Goal: Task Accomplishment & Management: Manage account settings

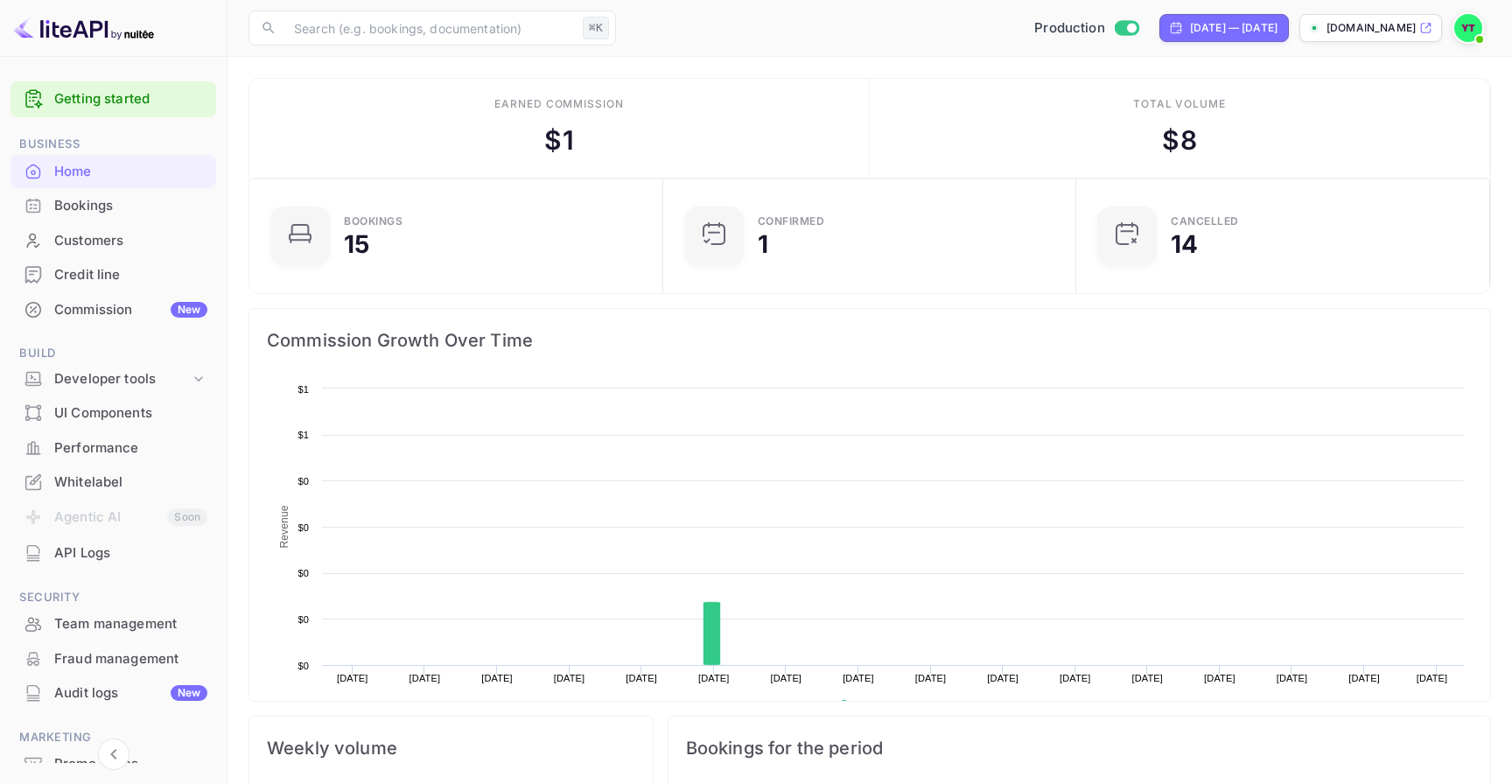
scroll to position [284, 404]
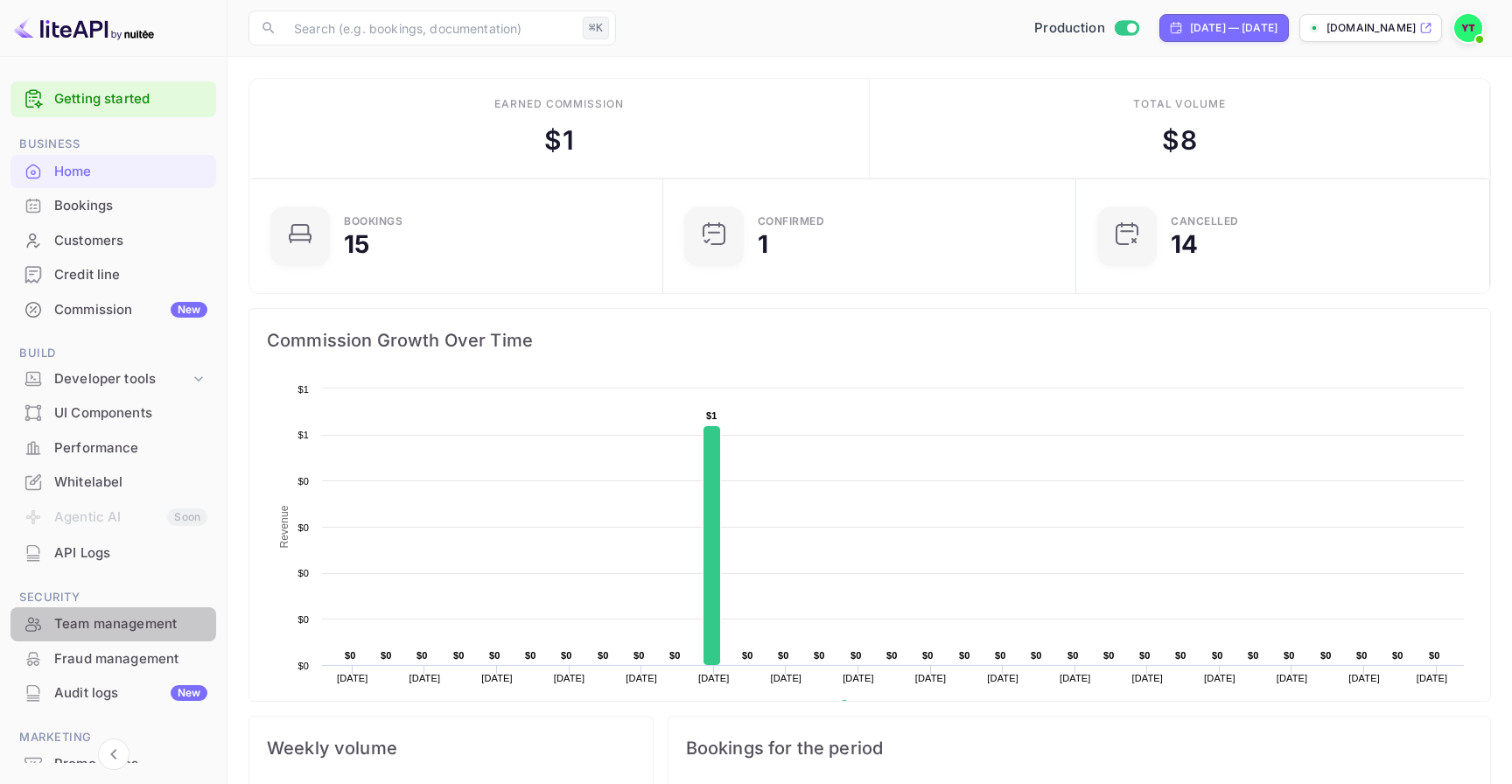
click at [155, 609] on div "Team management" at bounding box center [113, 624] width 205 height 34
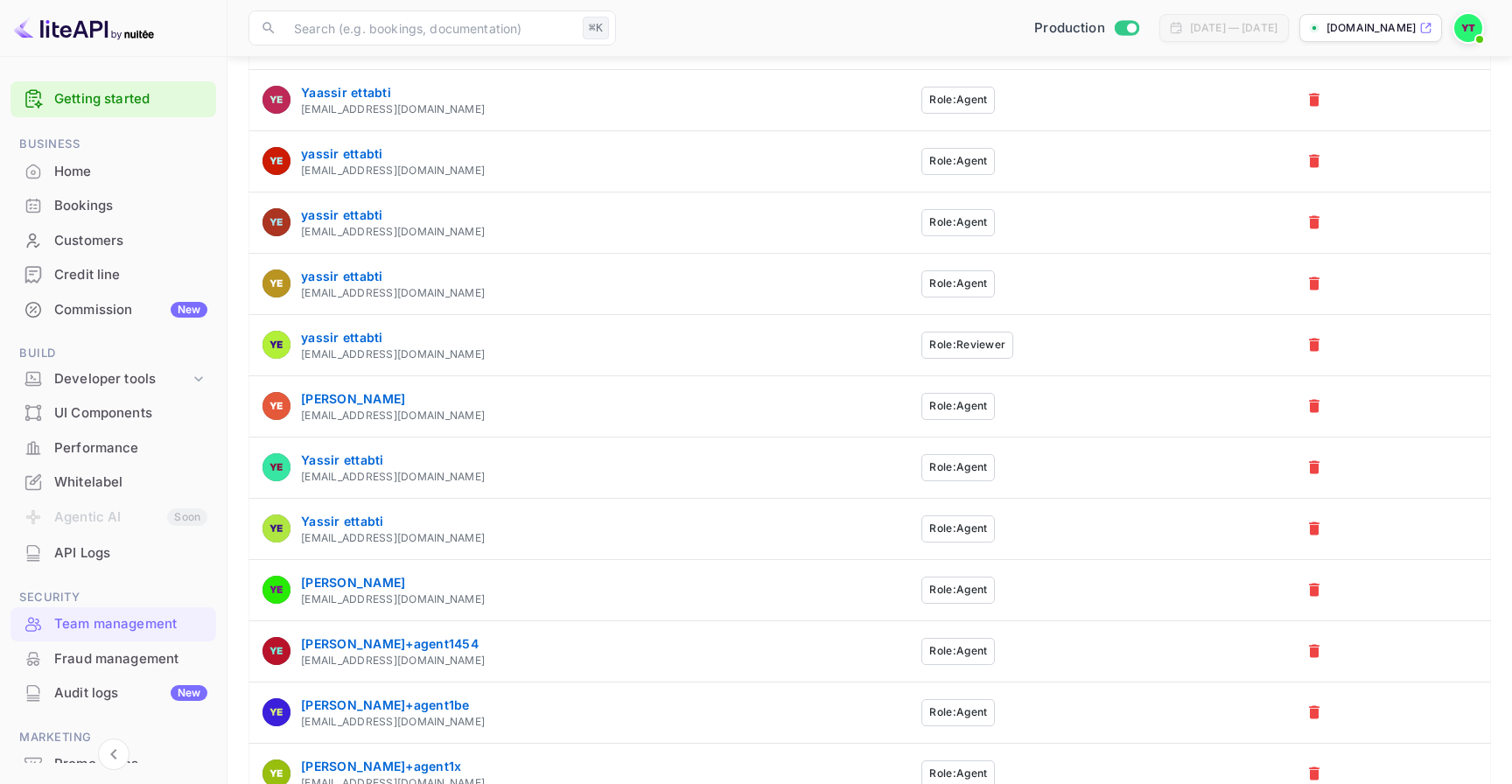
scroll to position [600, 0]
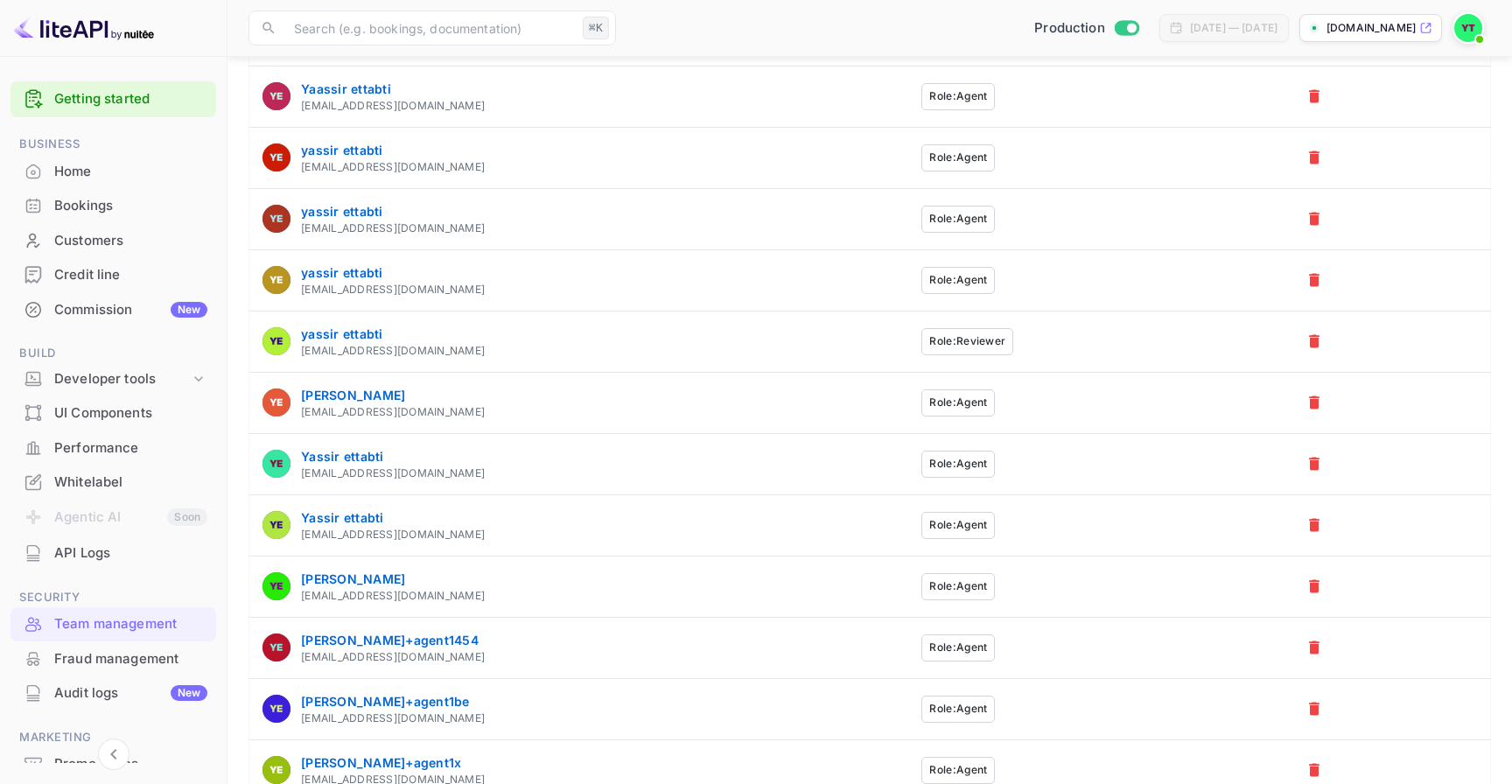
click at [380, 529] on div "[EMAIL_ADDRESS][DOMAIN_NAME]" at bounding box center [392, 534] width 184 height 16
copy tbody "[EMAIL_ADDRESS][DOMAIN_NAME] Role: Agent"
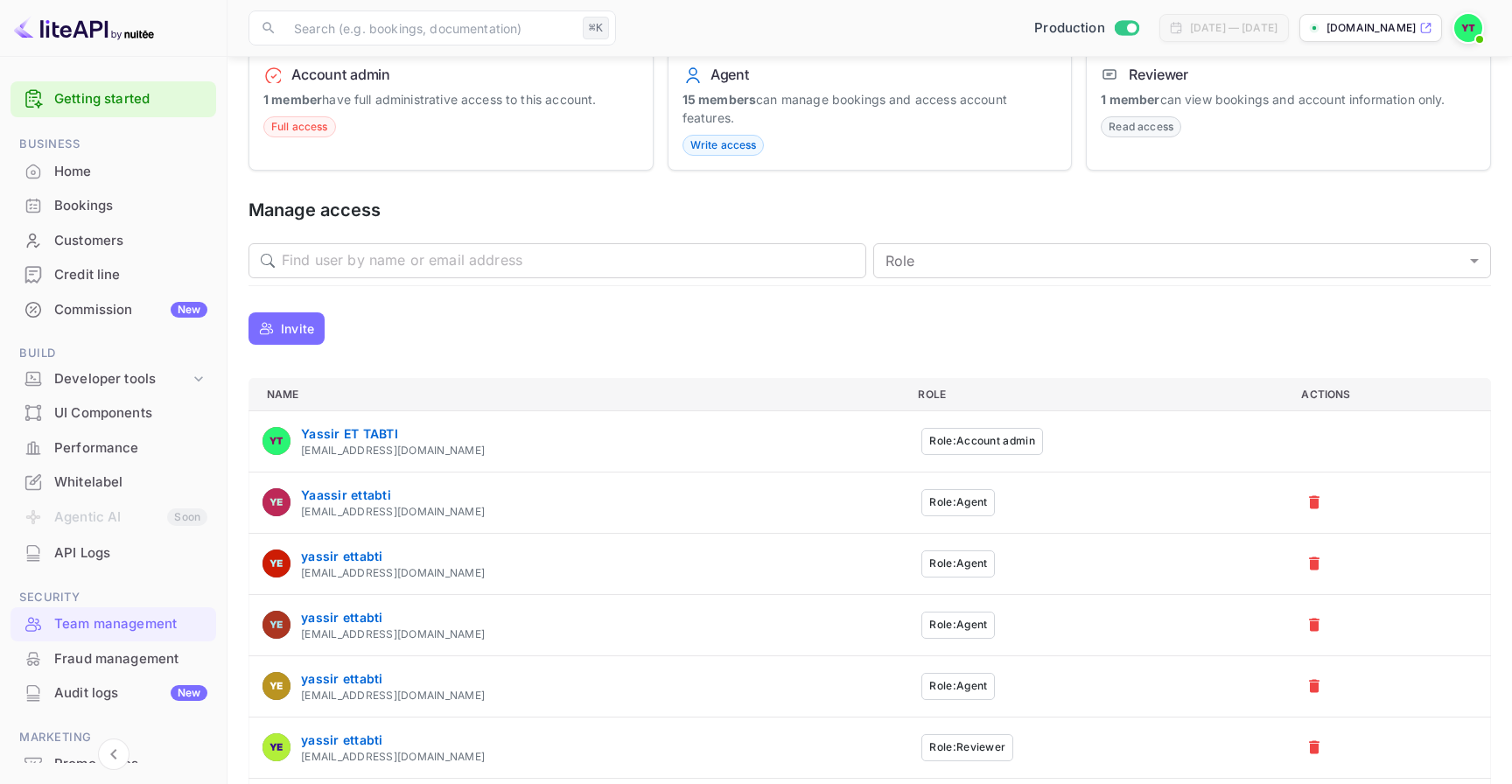
scroll to position [0, 0]
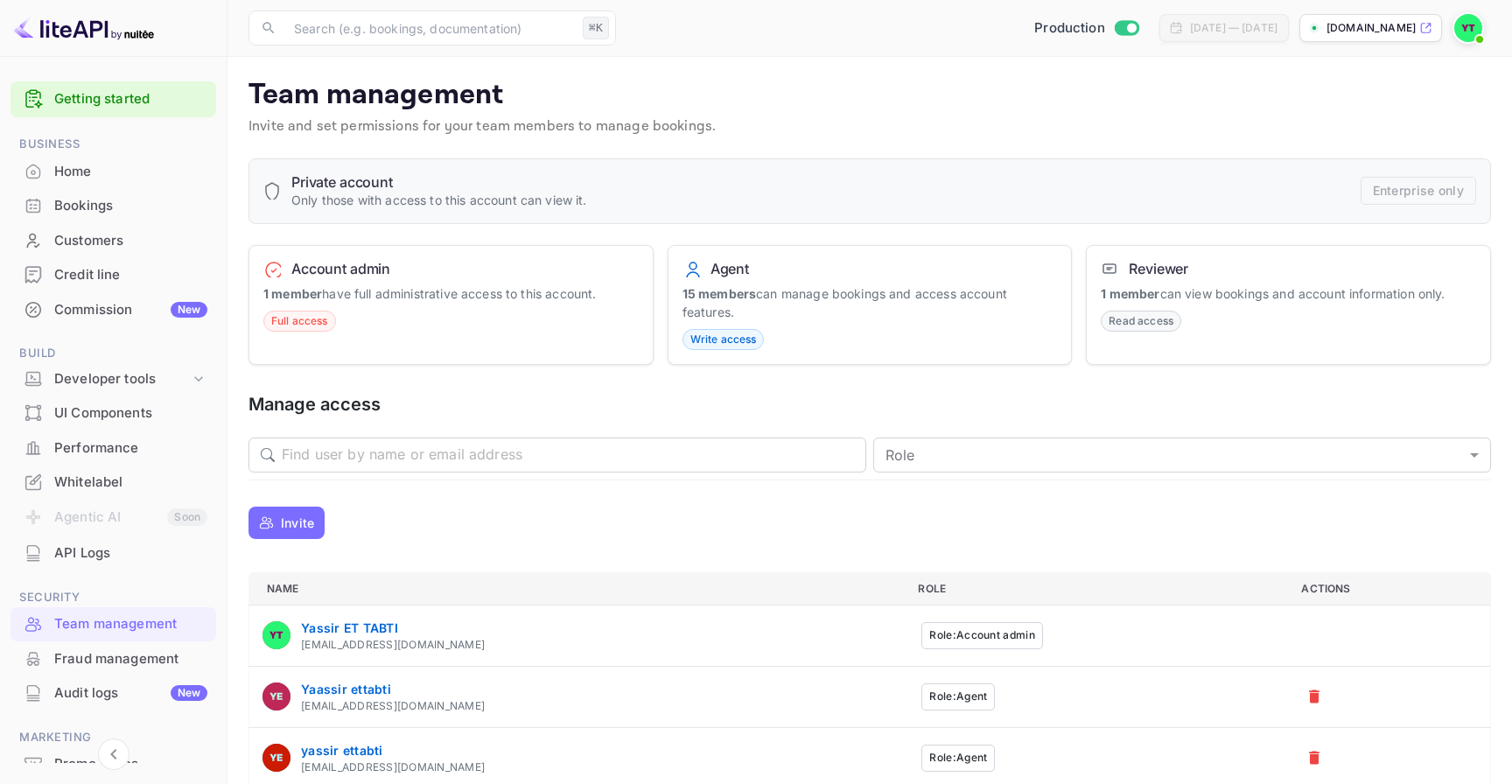
click at [1470, 29] on img at bounding box center [1467, 28] width 28 height 28
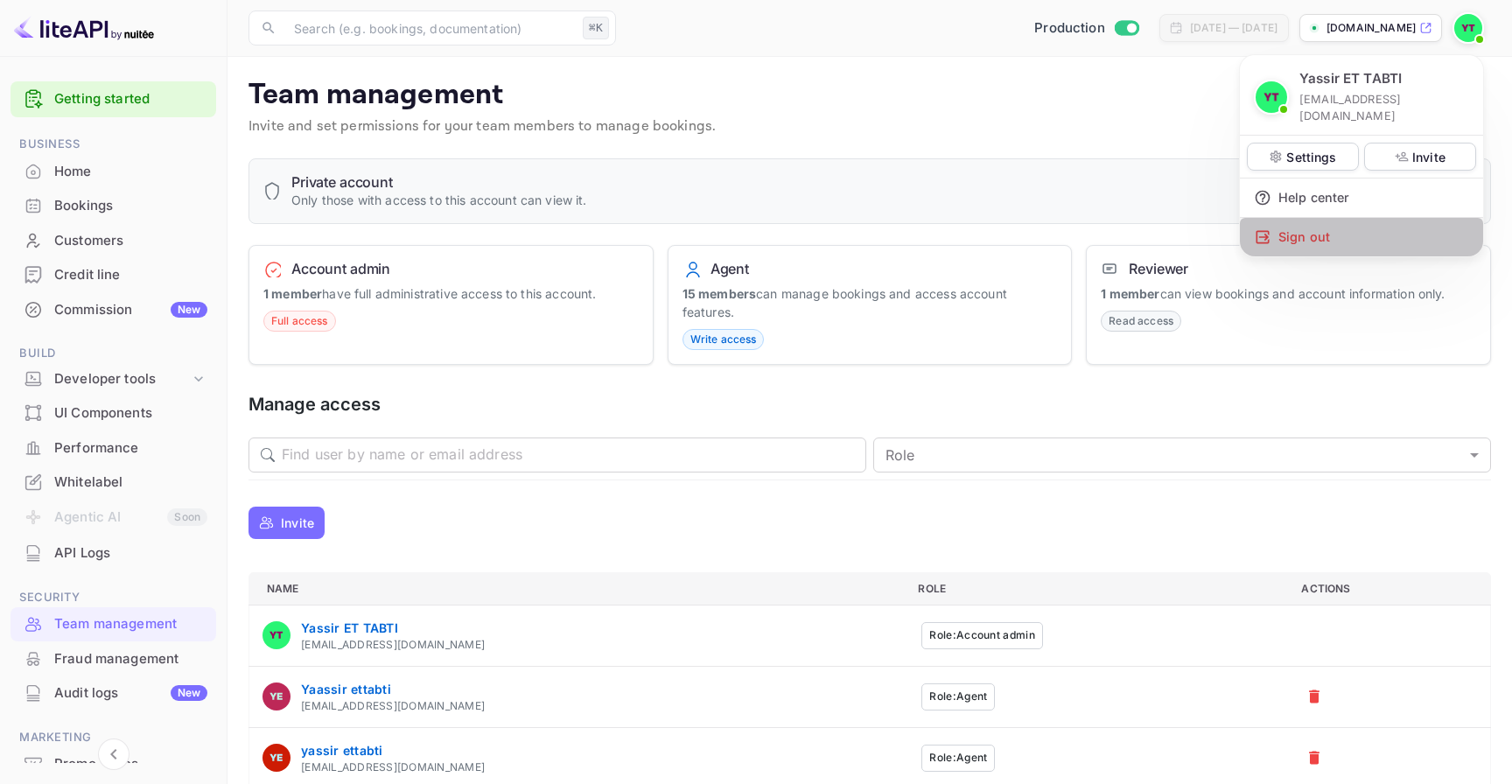
click at [1380, 217] on div "Sign out" at bounding box center [1360, 237] width 243 height 38
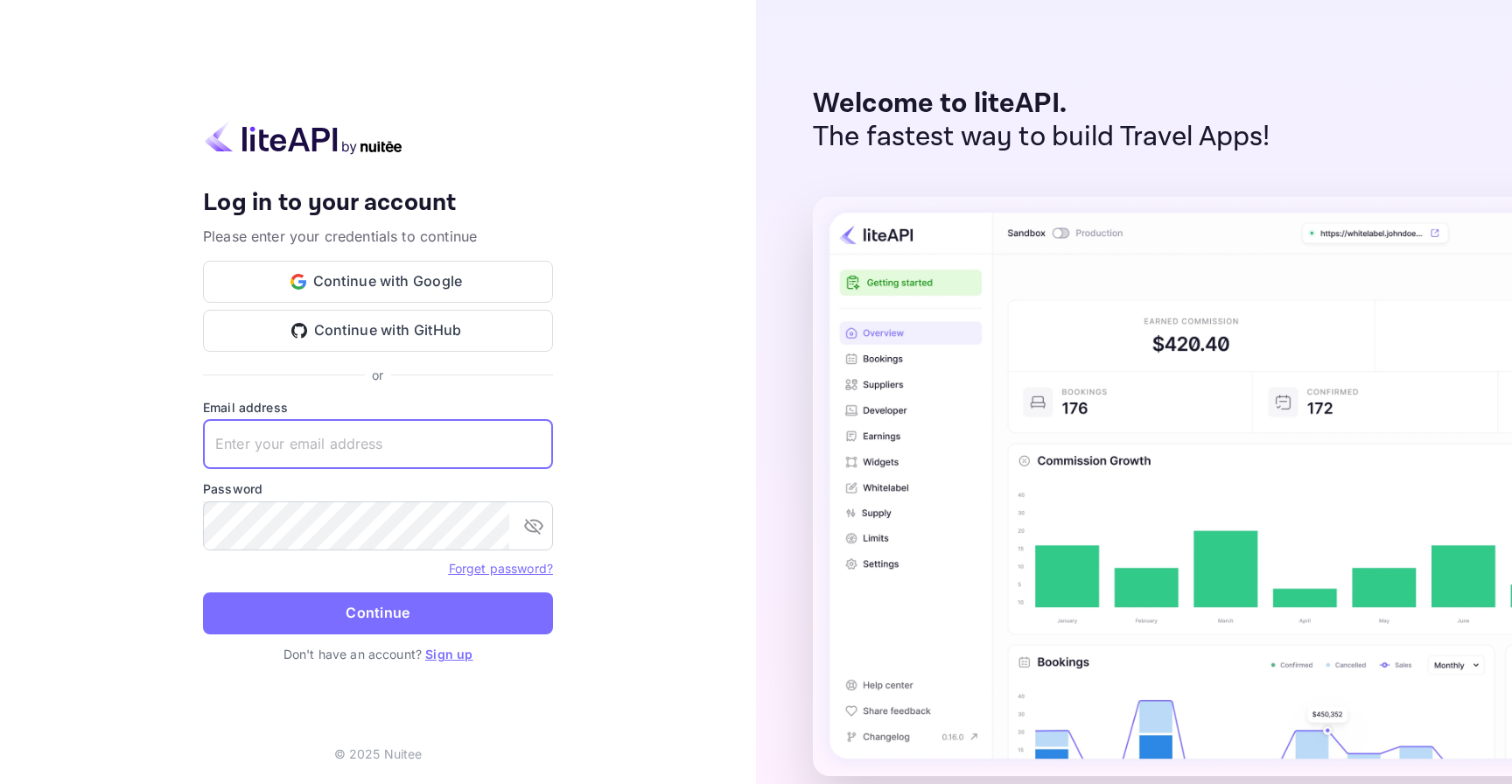
click at [455, 423] on input "text" at bounding box center [378, 444] width 350 height 49
paste input "[EMAIL_ADDRESS][DOMAIN_NAME]"
type input "[EMAIL_ADDRESS][DOMAIN_NAME]"
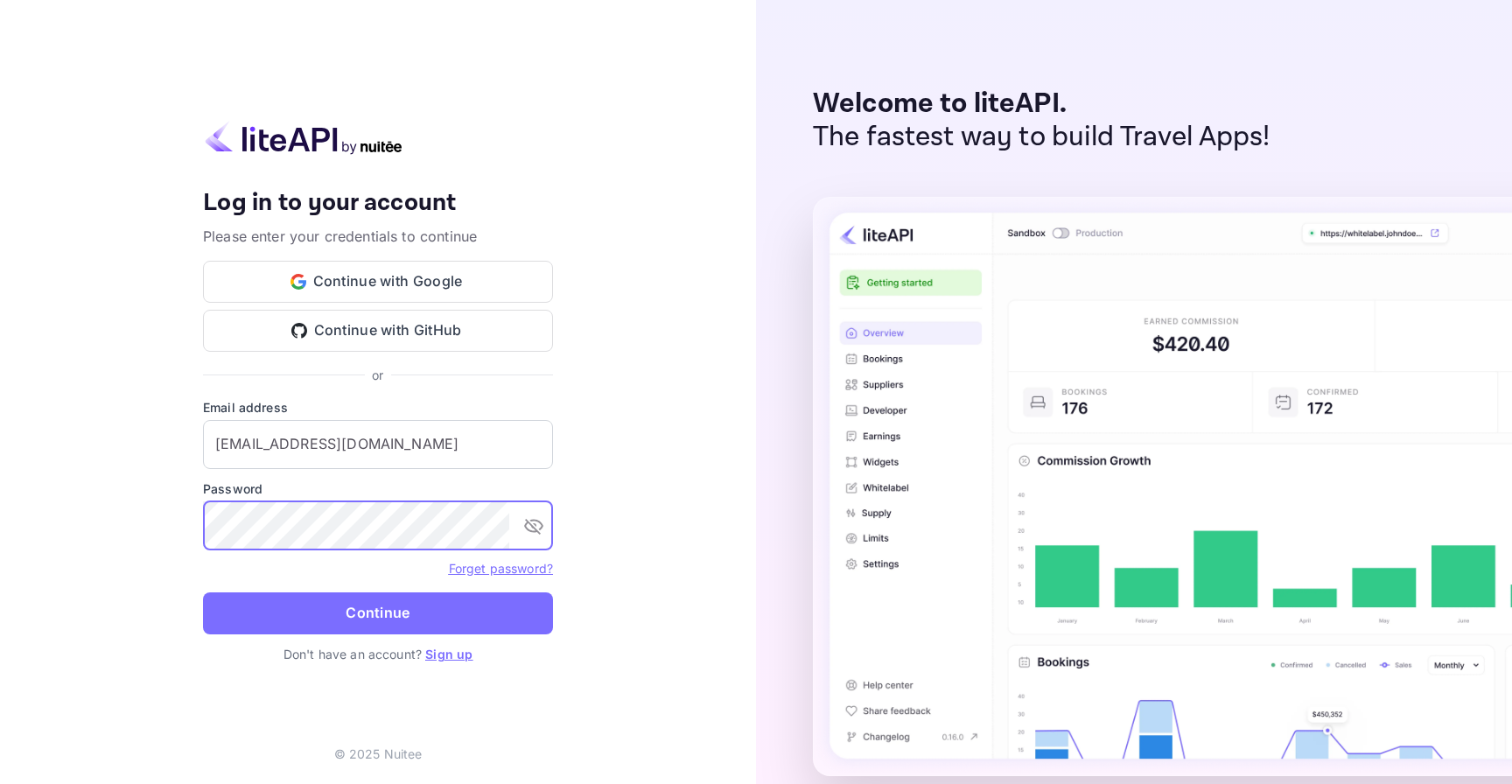
click at [192, 600] on div "Your account has been created successfully, a confirmation link has been sent t…" at bounding box center [378, 392] width 756 height 784
click at [534, 525] on icon "toggle password visibility" at bounding box center [533, 526] width 21 height 21
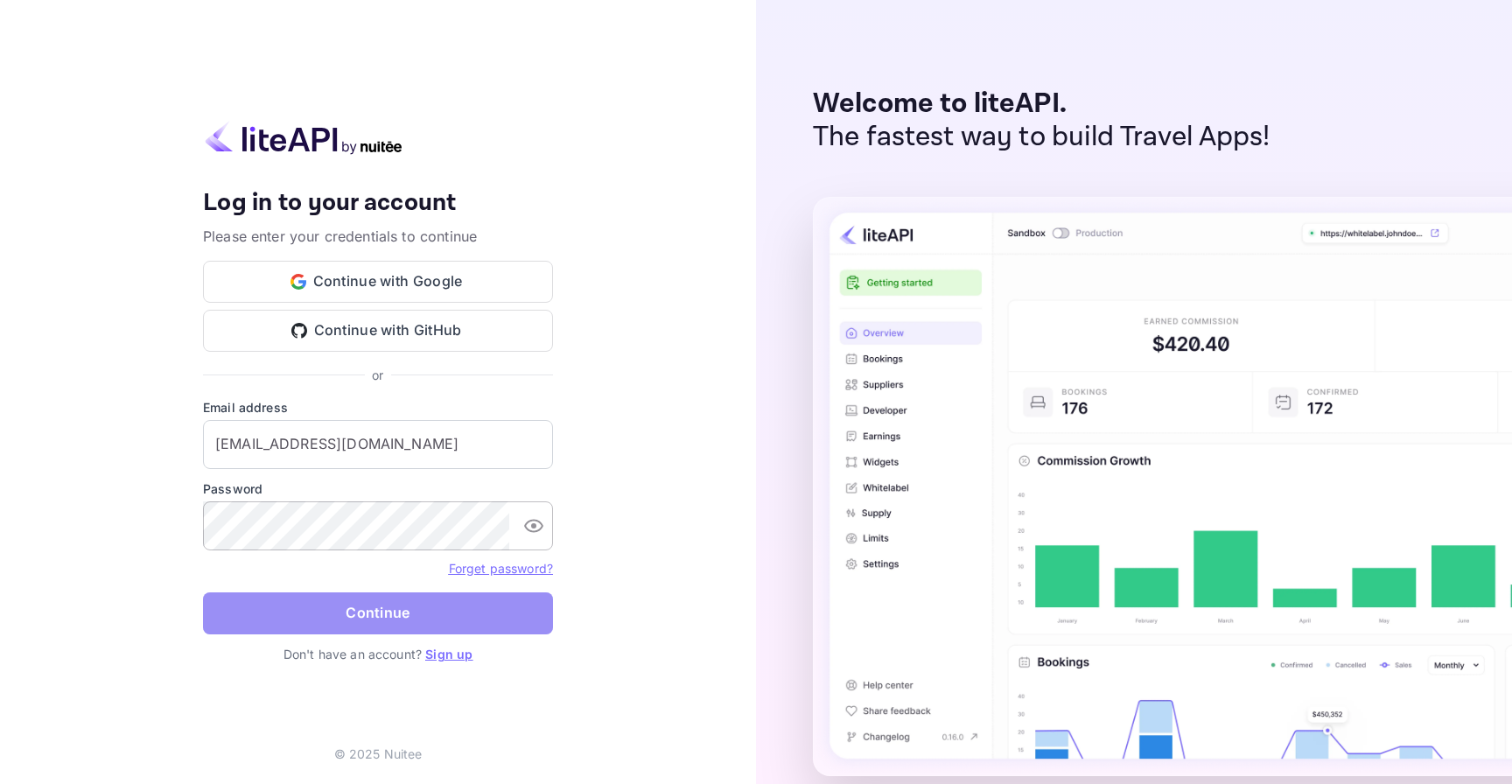
click at [468, 610] on button "Continue" at bounding box center [378, 613] width 350 height 42
